Goal: Obtain resource: Obtain resource

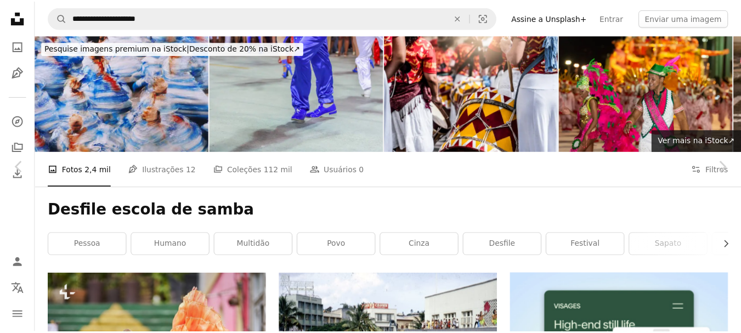
scroll to position [7157, 0]
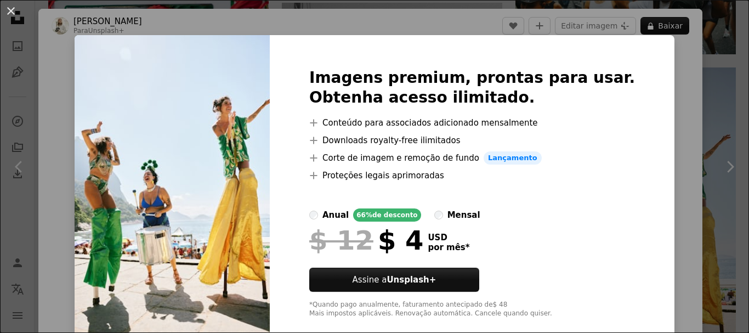
click at [715, 86] on div "An X shape Imagens premium, prontas para usar. Obtenha acesso ilimitado. A plus…" at bounding box center [374, 166] width 749 height 333
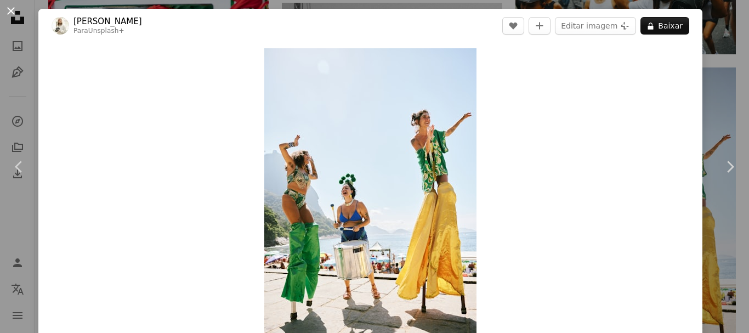
click at [15, 10] on button "An X shape" at bounding box center [10, 10] width 13 height 13
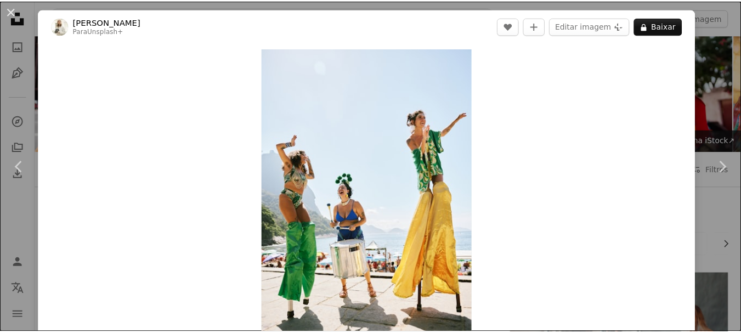
scroll to position [2693, 0]
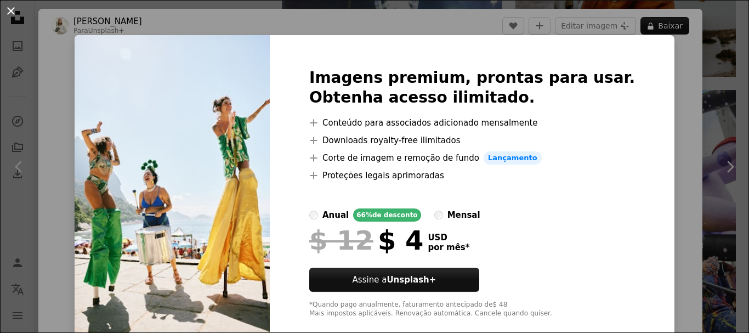
click at [11, 15] on button "An X shape" at bounding box center [10, 10] width 13 height 13
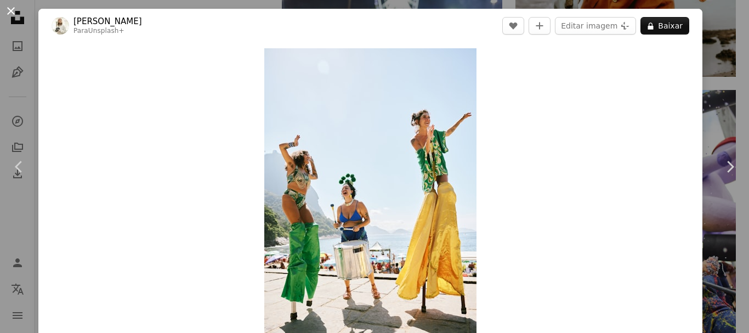
click at [12, 12] on button "An X shape" at bounding box center [10, 10] width 13 height 13
